Goal: Transaction & Acquisition: Purchase product/service

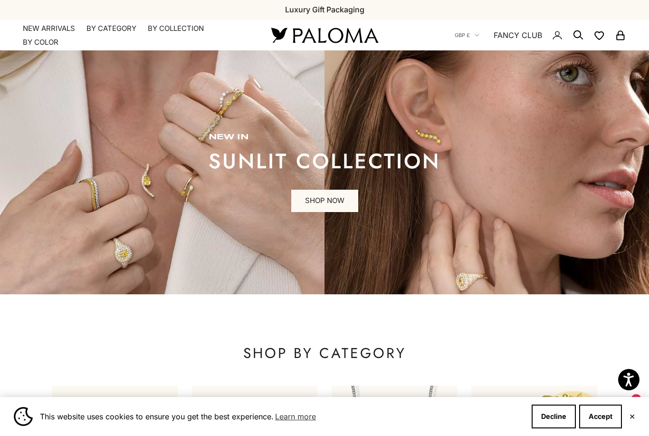
scroll to position [7, 0]
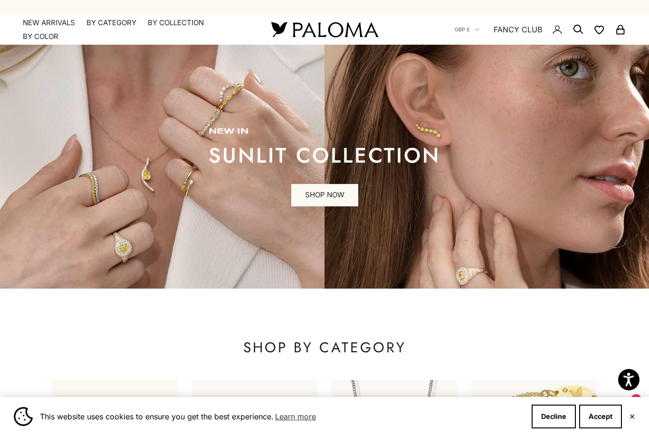
click at [110, 26] on summary "By Category" at bounding box center [111, 23] width 50 height 10
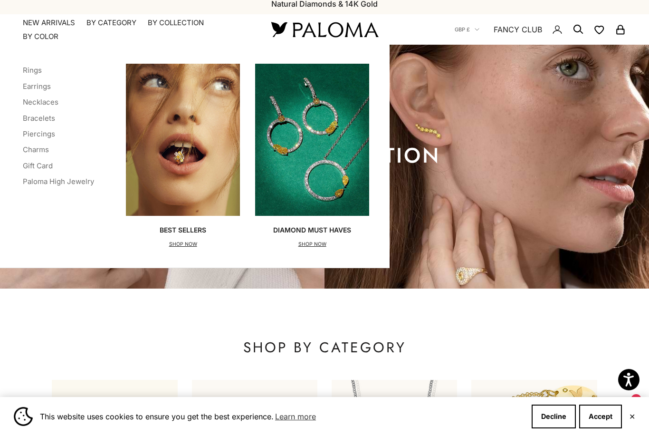
click at [28, 69] on link "Rings" at bounding box center [32, 70] width 19 height 9
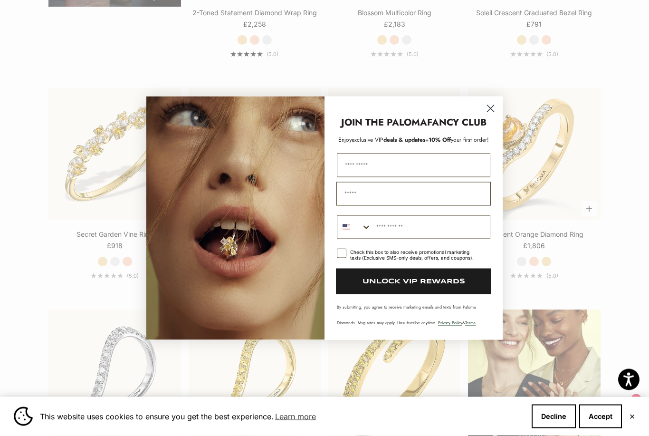
scroll to position [909, 0]
click at [493, 116] on circle "Close dialog" at bounding box center [491, 108] width 16 height 16
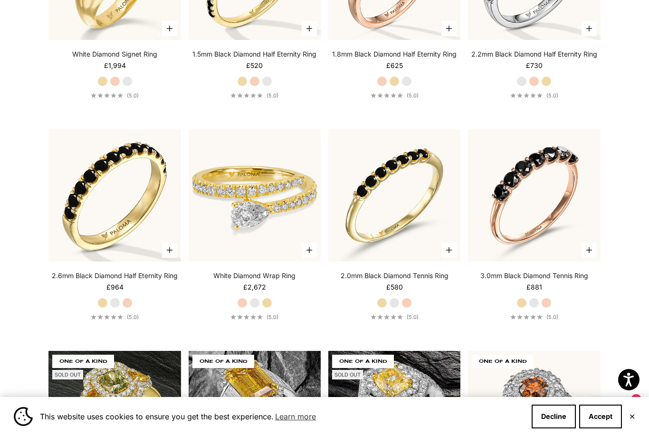
scroll to position [3300, 0]
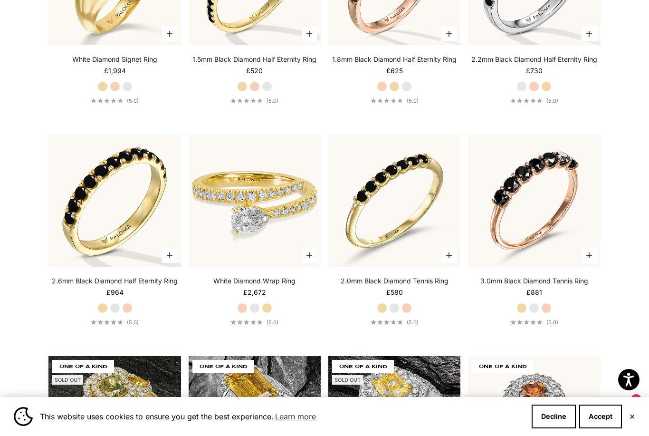
click at [282, 214] on img at bounding box center [254, 200] width 145 height 145
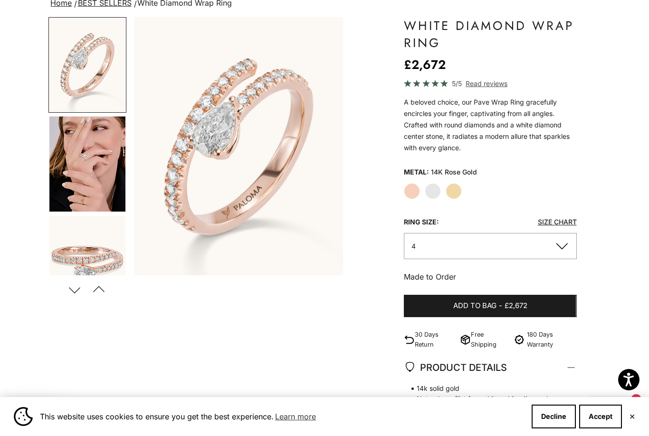
scroll to position [74, 0]
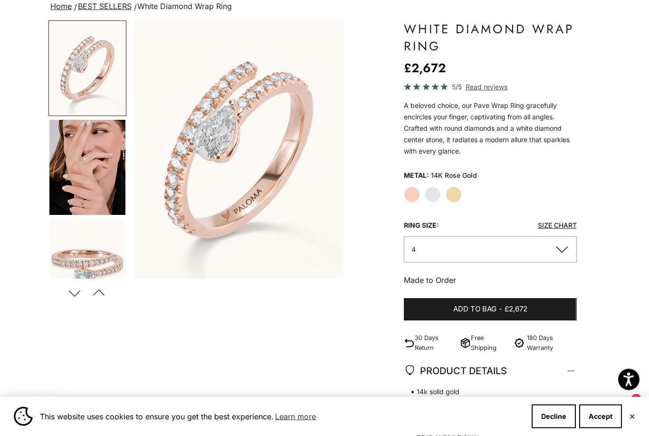
click at [436, 191] on label "White Gold" at bounding box center [433, 195] width 16 height 16
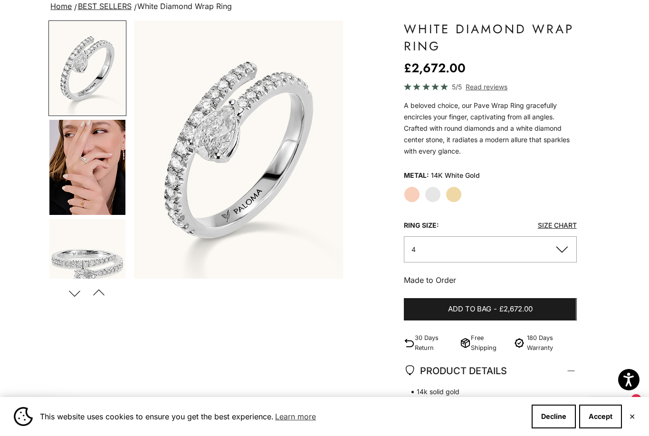
click at [554, 226] on link "Size Chart" at bounding box center [557, 225] width 39 height 8
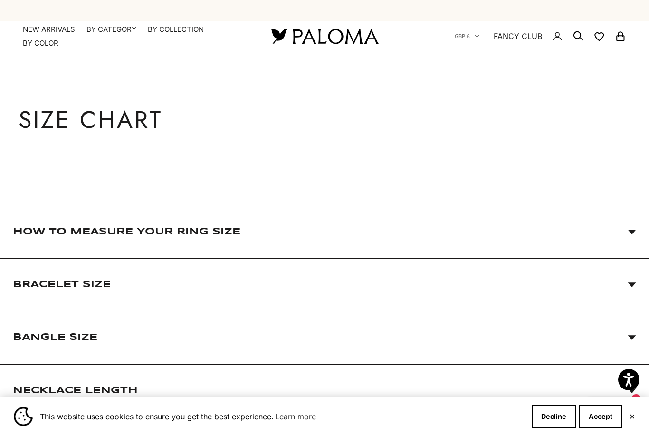
click at [630, 235] on span "How to Measure Your Ring Size" at bounding box center [324, 231] width 623 height 52
